Goal: Check status: Check status

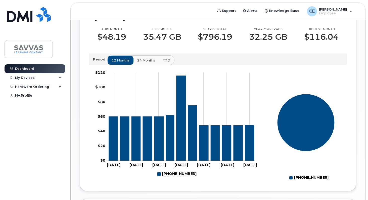
scroll to position [154, 0]
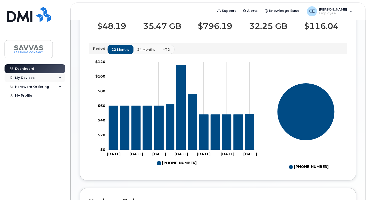
click at [21, 77] on div "My Devices" at bounding box center [25, 78] width 20 height 4
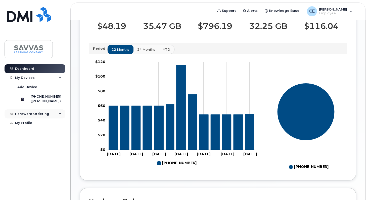
click at [24, 116] on div "Hardware Ordering" at bounding box center [32, 114] width 34 height 4
click at [61, 115] on icon at bounding box center [60, 114] width 3 height 3
click at [30, 125] on div "My Profile" at bounding box center [23, 123] width 17 height 4
click at [16, 125] on div "My Profile" at bounding box center [23, 123] width 17 height 4
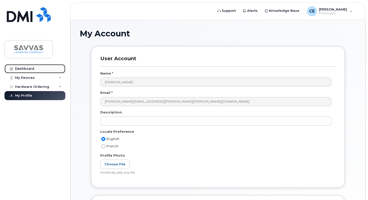
click at [28, 68] on div "Dashboard" at bounding box center [24, 69] width 19 height 4
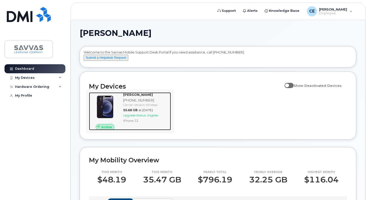
click at [104, 130] on span "Active" at bounding box center [106, 127] width 11 height 5
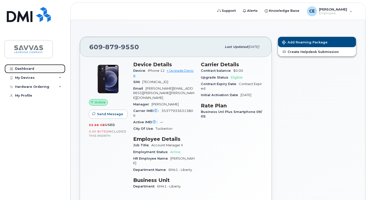
click at [27, 67] on div "Dashboard" at bounding box center [24, 69] width 19 height 4
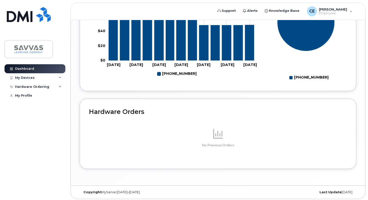
scroll to position [254, 0]
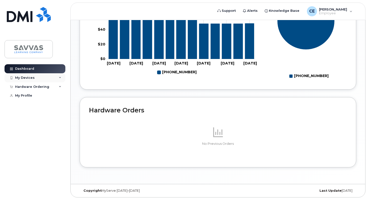
click at [60, 77] on icon at bounding box center [60, 78] width 3 height 3
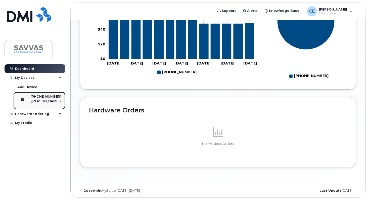
click at [29, 101] on div at bounding box center [22, 99] width 13 height 10
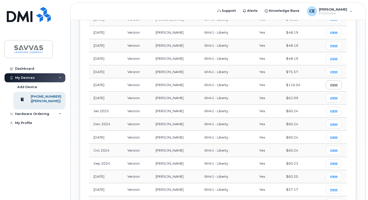
scroll to position [257, 0]
click at [333, 83] on span "view" at bounding box center [334, 85] width 8 height 5
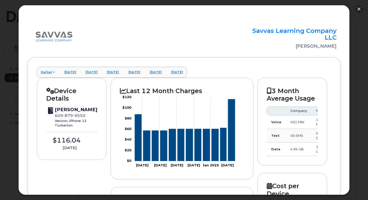
click at [358, 11] on button "button" at bounding box center [358, 9] width 8 height 8
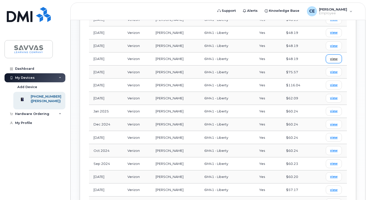
click at [331, 57] on span "view" at bounding box center [334, 59] width 8 height 5
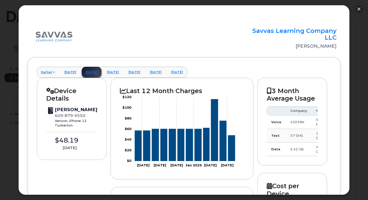
click at [360, 5] on button "button" at bounding box center [358, 9] width 8 height 8
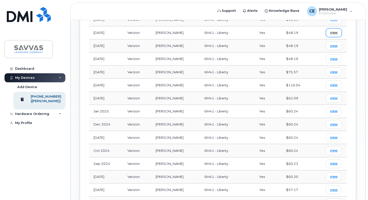
click at [334, 30] on span "view" at bounding box center [334, 32] width 8 height 5
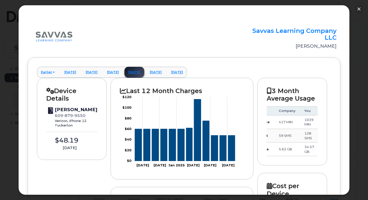
scroll to position [98, 0]
click at [359, 8] on button "button" at bounding box center [358, 9] width 8 height 8
